Goal: Task Accomplishment & Management: Complete application form

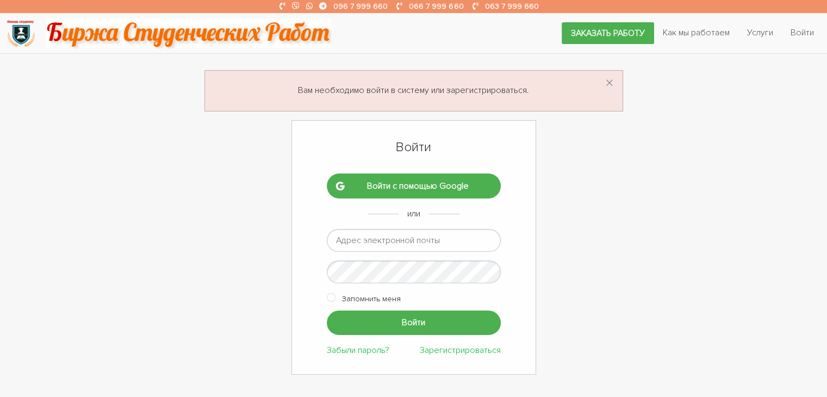
type input "к"
type input "romashka13052015@gmail.com"
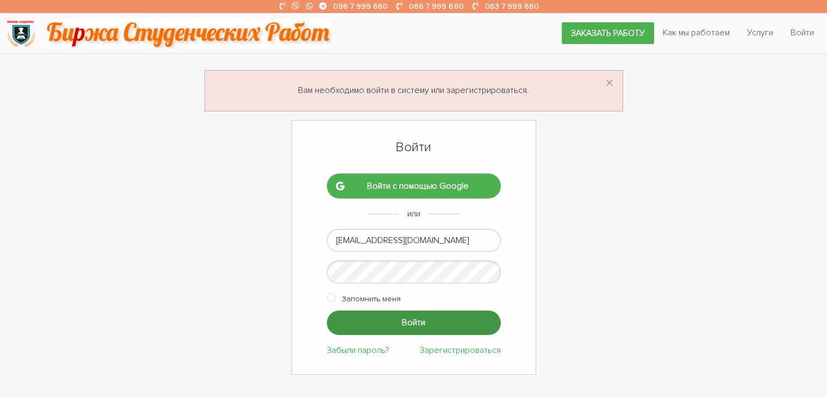
click at [428, 324] on input "Войти" at bounding box center [414, 323] width 174 height 24
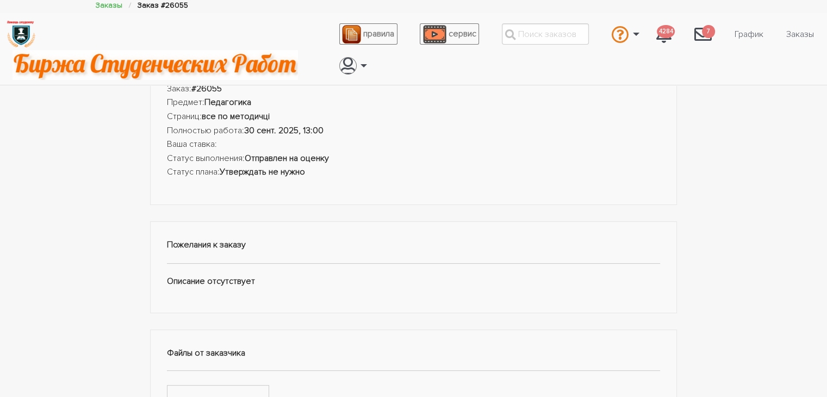
scroll to position [218, 0]
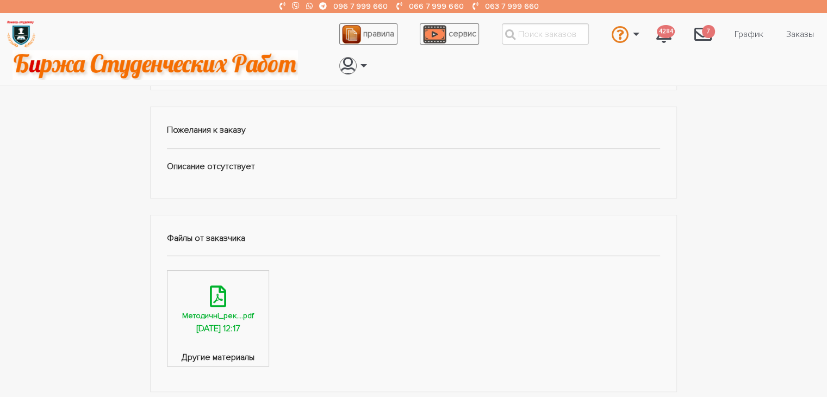
click at [201, 326] on div "[DATE] 12:17" at bounding box center [218, 329] width 44 height 14
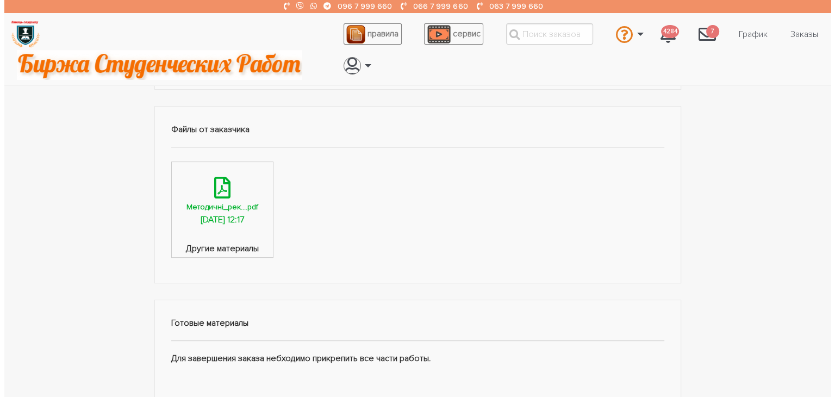
scroll to position [653, 0]
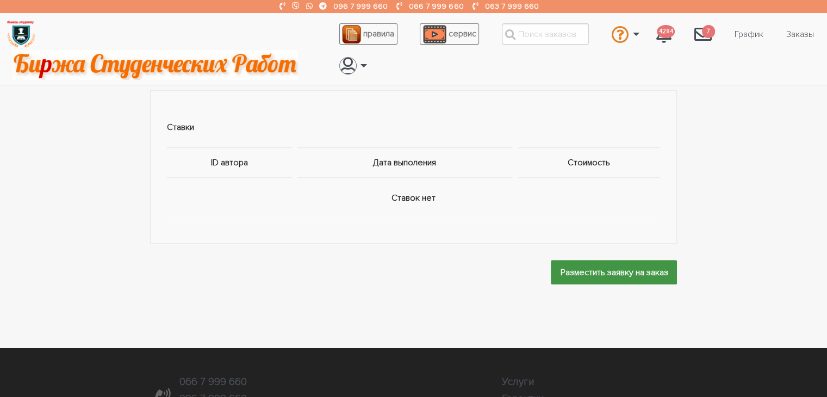
click at [569, 272] on input "Разместить заявку на заказ" at bounding box center [614, 272] width 126 height 24
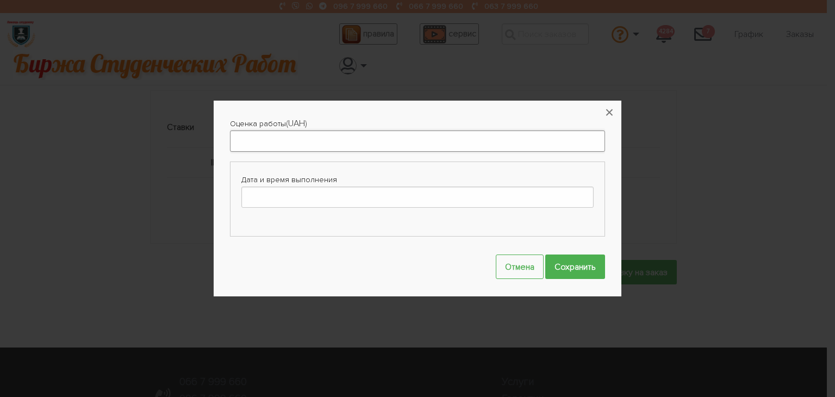
click at [334, 139] on input "Оценка работы" at bounding box center [417, 141] width 375 height 21
type input "1000"
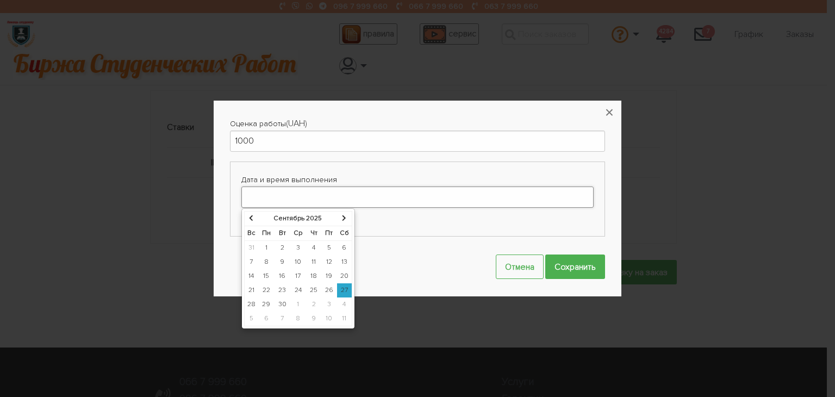
click at [346, 201] on input "Дата и время выполнения" at bounding box center [417, 197] width 352 height 21
click at [281, 308] on td "30" at bounding box center [283, 305] width 16 height 14
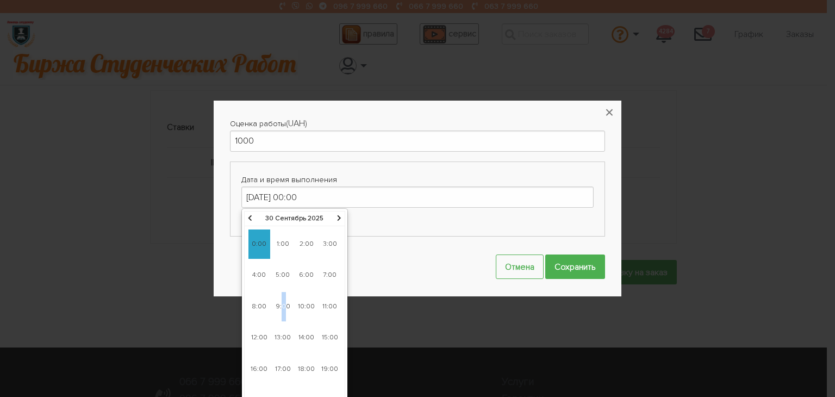
click at [283, 307] on span "9:00" at bounding box center [283, 306] width 22 height 29
type input "30-09-2025 09:00"
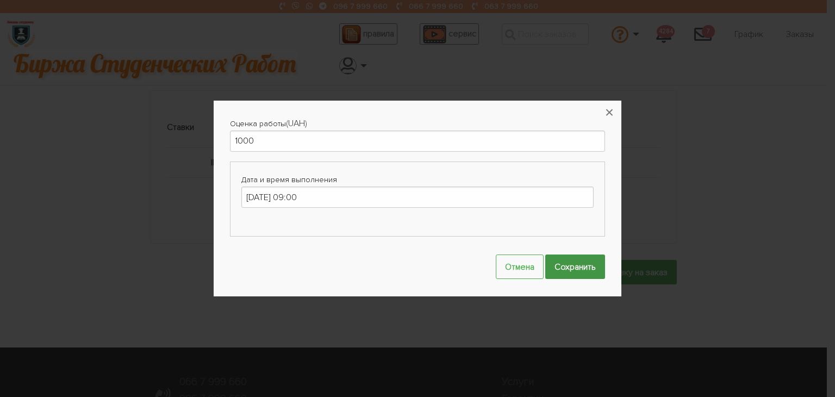
click at [569, 269] on input "Сохранить" at bounding box center [576, 267] width 60 height 24
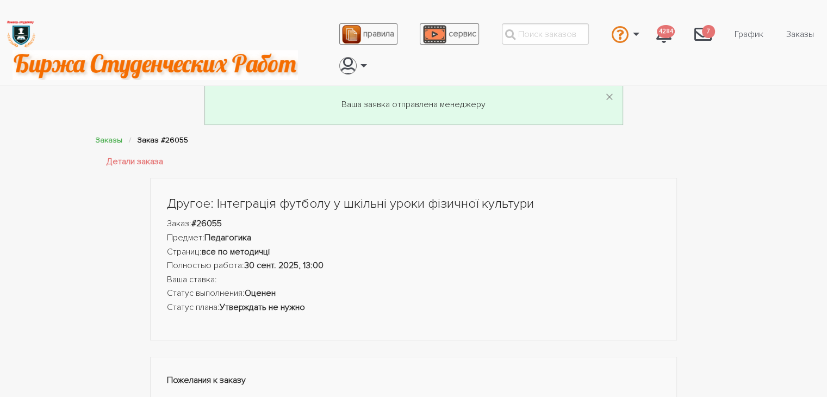
scroll to position [0, 0]
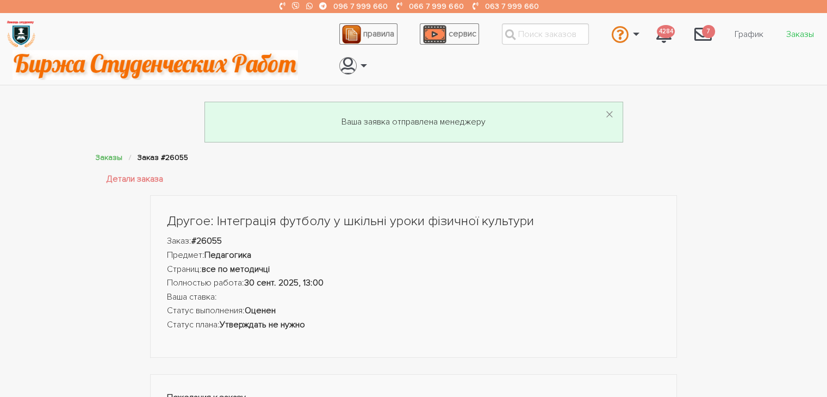
click at [803, 33] on link "Заказы" at bounding box center [800, 34] width 45 height 21
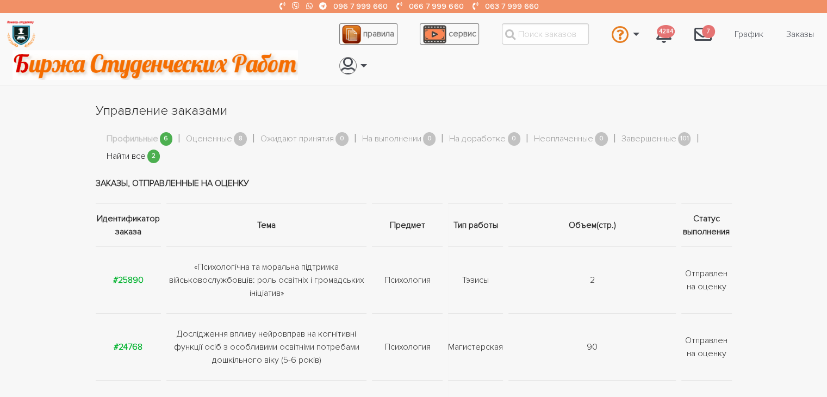
click at [113, 157] on link "Найти все" at bounding box center [126, 157] width 39 height 14
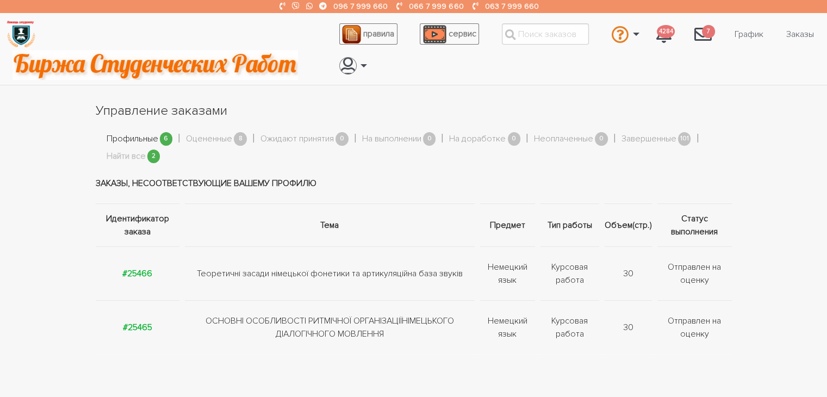
click at [122, 135] on link "Профильные" at bounding box center [133, 139] width 52 height 14
